Goal: Entertainment & Leisure: Consume media (video, audio)

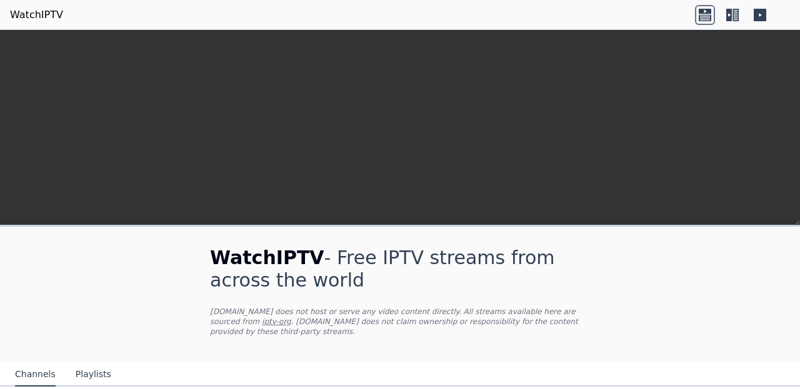
scroll to position [274, 0]
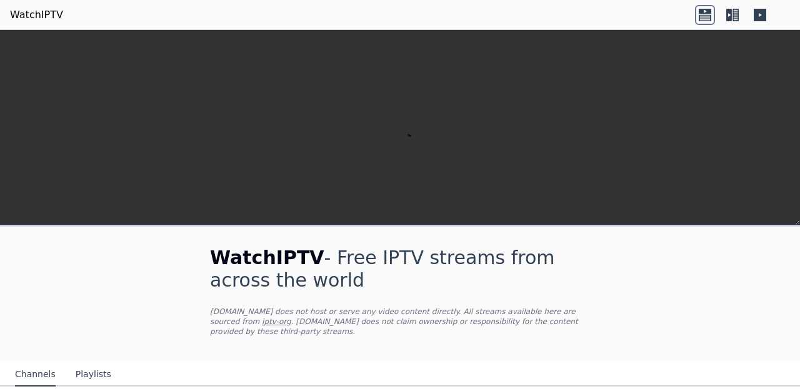
scroll to position [151, 0]
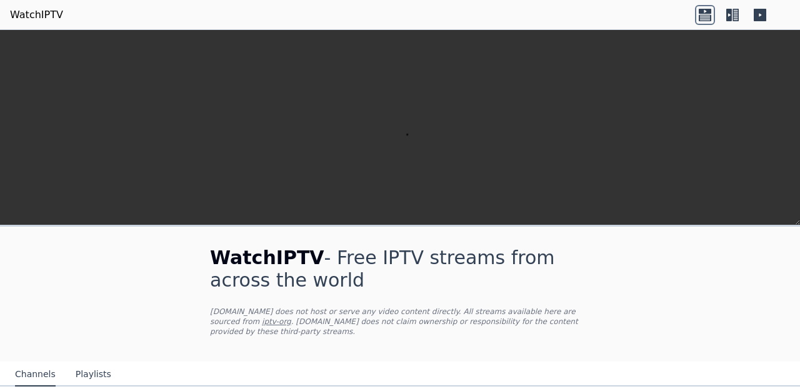
scroll to position [179, 0]
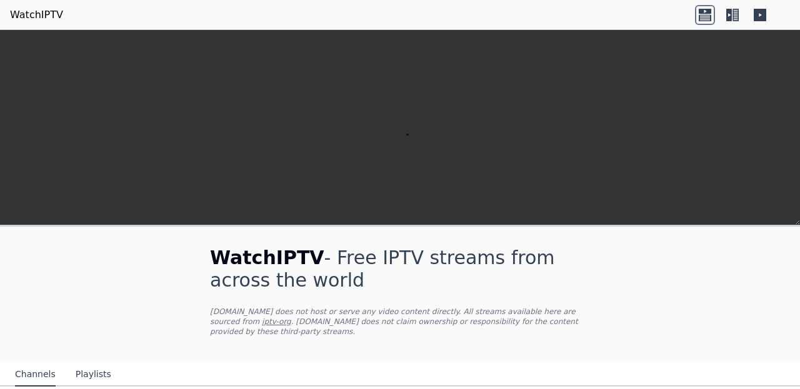
scroll to position [561, 0]
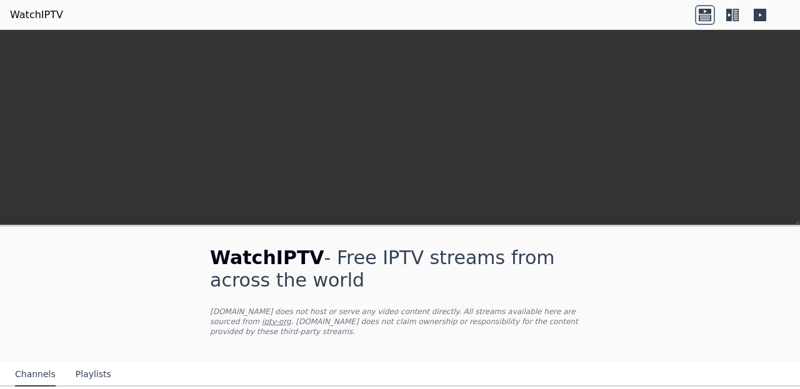
scroll to position [344, 0]
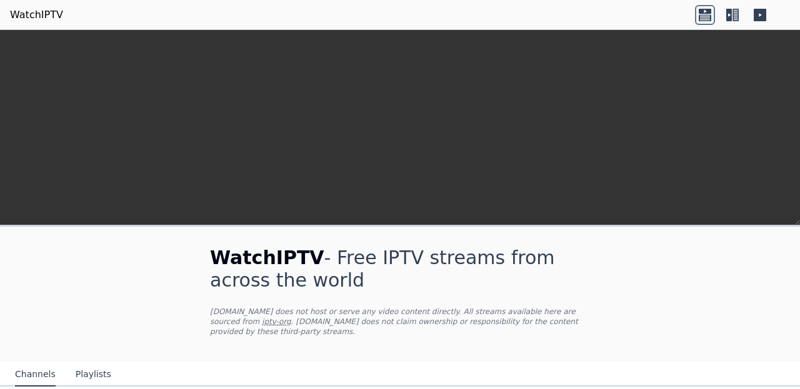
scroll to position [0, 0]
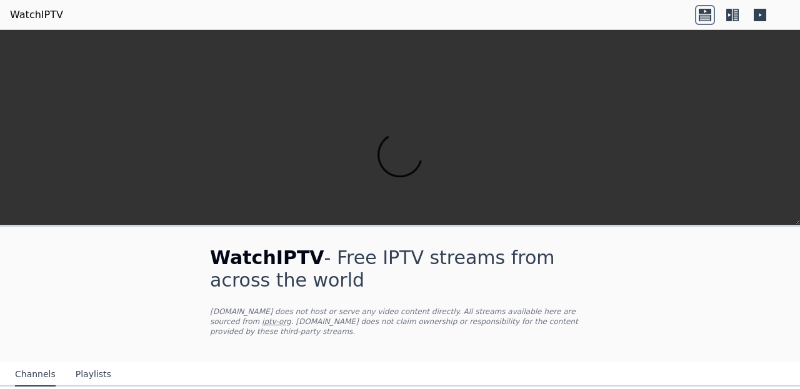
scroll to position [83, 0]
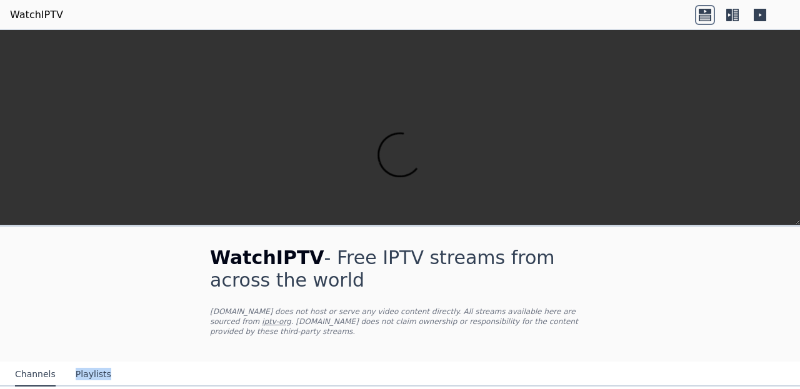
scroll to position [503, 0]
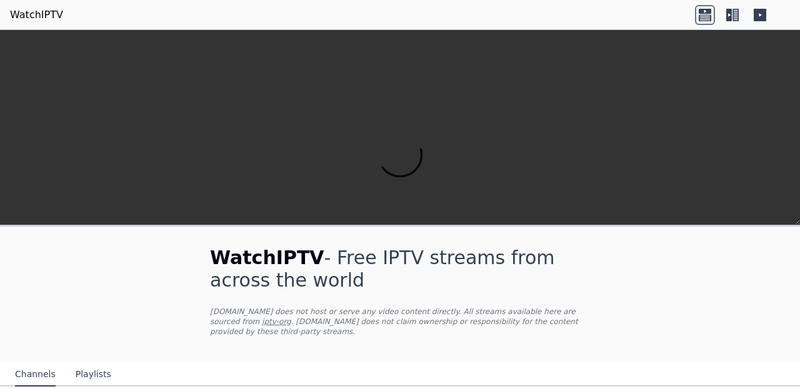
scroll to position [1157, 0]
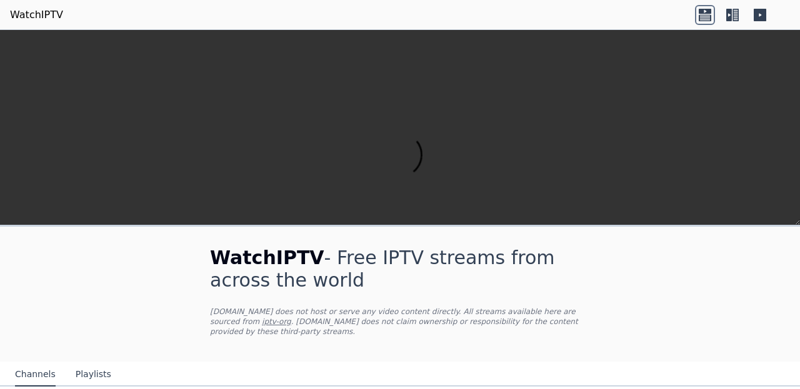
scroll to position [78, 0]
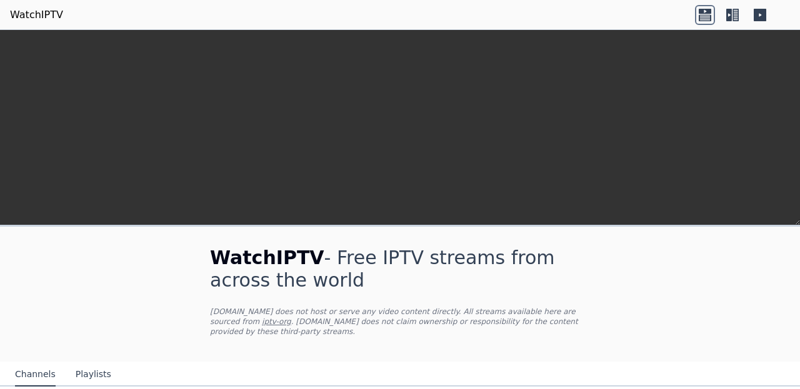
scroll to position [546, 0]
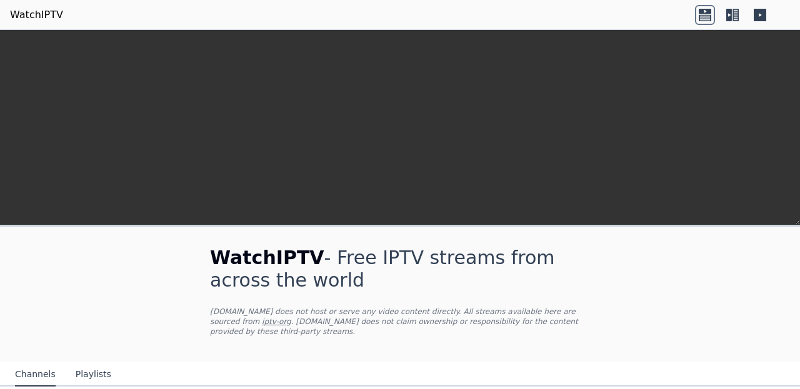
scroll to position [111, 0]
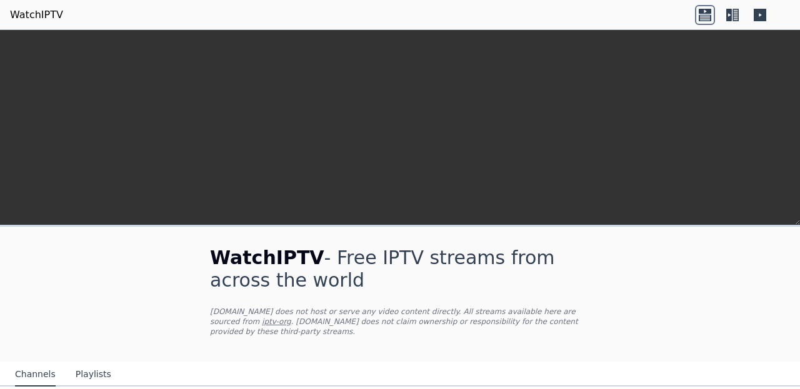
scroll to position [84, 0]
